Goal: Task Accomplishment & Management: Use online tool/utility

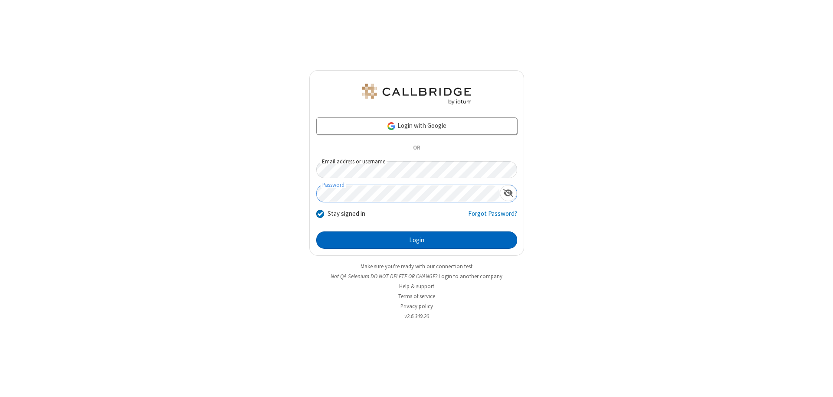
click at [417, 240] on button "Login" at bounding box center [416, 240] width 201 height 17
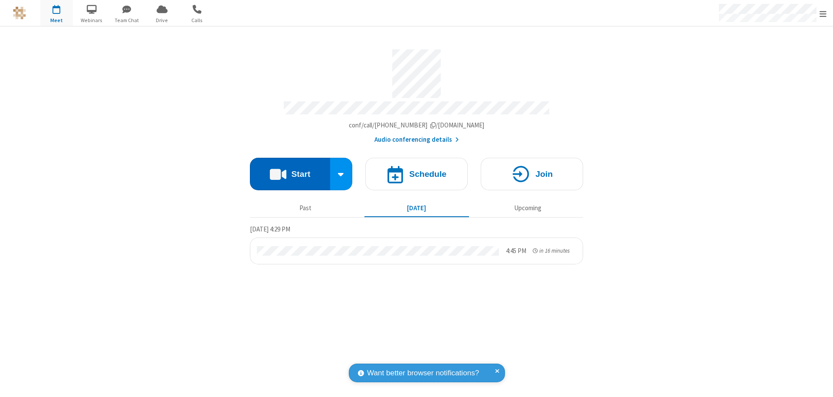
click at [290, 170] on button "Start" at bounding box center [290, 174] width 80 height 33
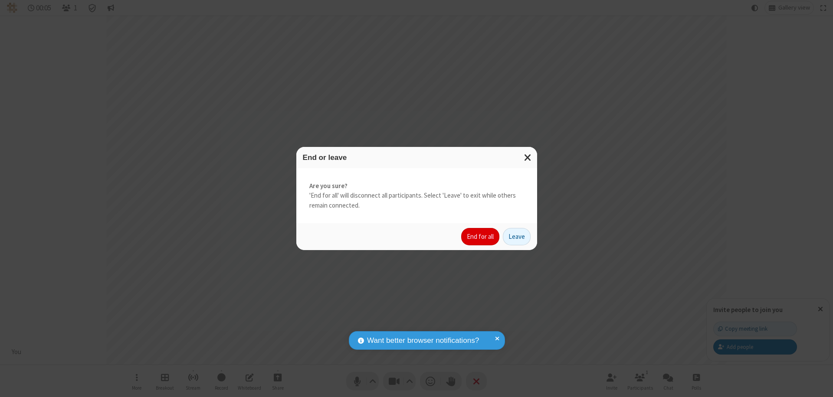
click at [481, 237] on button "End for all" at bounding box center [480, 236] width 38 height 17
